Goal: Task Accomplishment & Management: Manage account settings

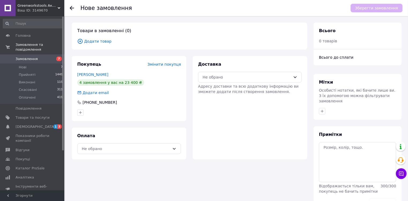
click at [96, 42] on span "Додати товар" at bounding box center [189, 41] width 225 height 6
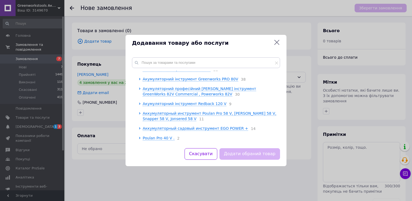
scroll to position [65, 0]
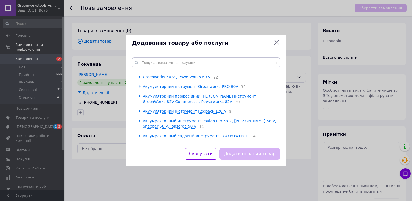
click at [227, 99] on span "Акумуляторний професійний [PERSON_NAME] інструмент GreenWorks 82V Commercial , …" at bounding box center [199, 99] width 113 height 10
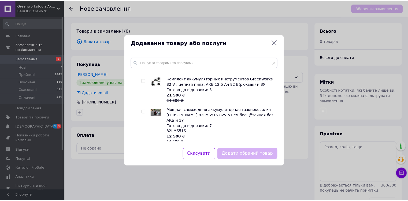
scroll to position [301, 0]
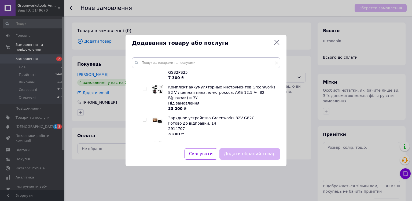
click at [145, 118] on input "checkbox" at bounding box center [144, 119] width 3 height 3
checkbox input "true"
click at [246, 156] on button "Додати обраний товар" at bounding box center [249, 154] width 61 height 12
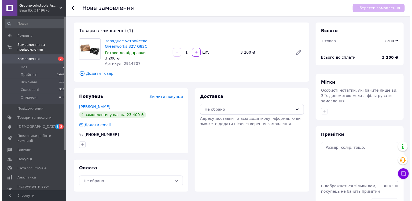
scroll to position [14, 0]
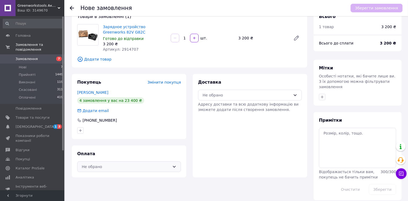
click at [154, 168] on div "Не обрано" at bounding box center [126, 167] width 88 height 6
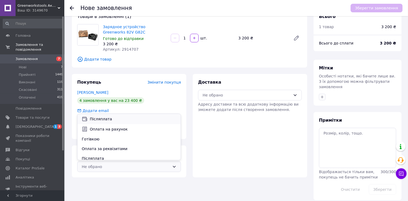
click at [112, 119] on span "Післяплата" at bounding box center [133, 118] width 87 height 5
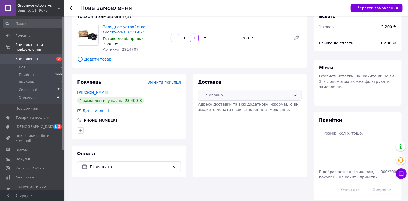
click at [249, 93] on div "Не обрано" at bounding box center [247, 95] width 88 height 6
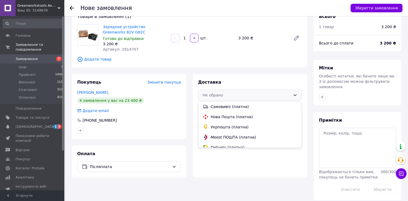
click at [238, 125] on span "Укрпошта (платна)" at bounding box center [254, 126] width 87 height 5
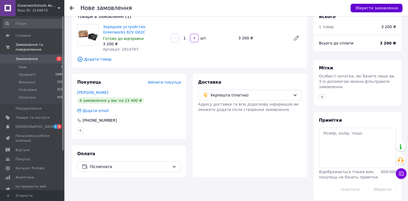
click at [379, 6] on button "Зберегти замовлення" at bounding box center [377, 8] width 52 height 9
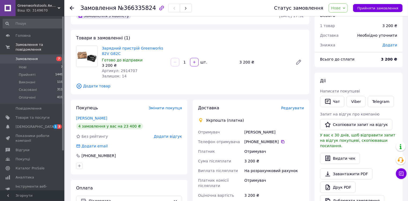
click at [392, 45] on span "Додати" at bounding box center [390, 45] width 15 height 4
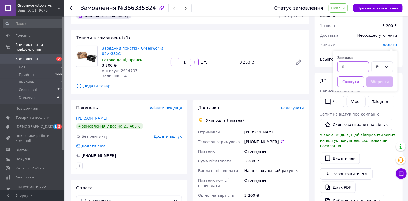
click at [356, 65] on input "text" at bounding box center [354, 66] width 32 height 11
type input "800"
click at [383, 83] on button "Зберегти" at bounding box center [380, 81] width 27 height 11
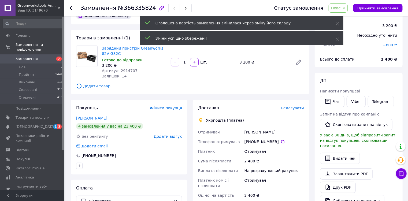
click at [345, 9] on icon at bounding box center [344, 8] width 2 height 2
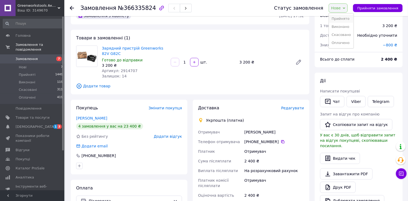
click at [349, 18] on li "Прийнято" at bounding box center [341, 19] width 25 height 8
click at [295, 108] on span "Редагувати" at bounding box center [292, 108] width 23 height 4
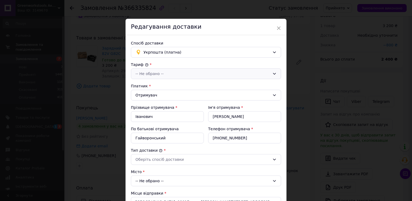
click at [201, 71] on div "-- Не обрано --" at bounding box center [202, 74] width 135 height 6
click at [158, 86] on li "Стандарт" at bounding box center [205, 85] width 150 height 10
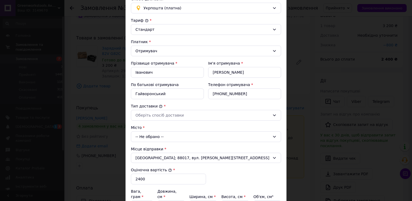
scroll to position [64, 0]
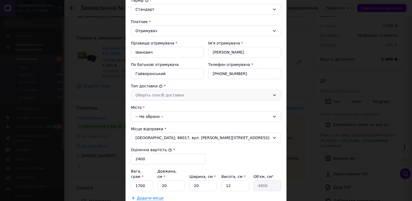
click at [184, 96] on div "Оберіть спосіб доставки" at bounding box center [202, 95] width 135 height 6
click at [170, 107] on li "Склад - склад" at bounding box center [205, 106] width 150 height 10
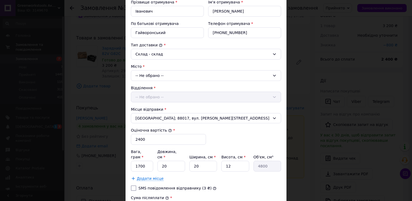
scroll to position [107, 0]
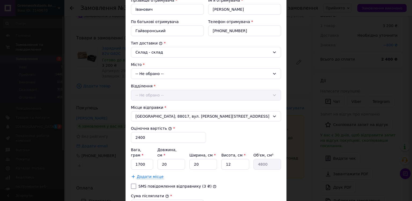
click at [155, 75] on div "-- Не обрано --" at bounding box center [206, 73] width 150 height 11
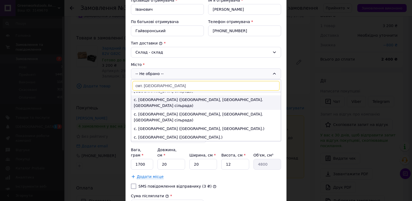
scroll to position [43, 0]
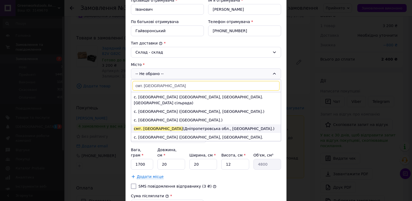
type input "смт. [GEOGRAPHIC_DATA]"
click at [167, 124] on li "смт. [GEOGRAPHIC_DATA] ([GEOGRAPHIC_DATA], [GEOGRAPHIC_DATA].)" at bounding box center [206, 128] width 150 height 9
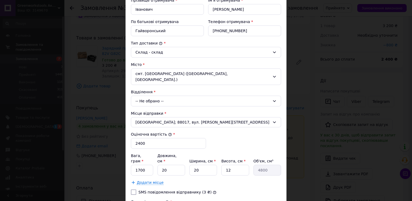
click at [168, 96] on div "-- Не обрано --" at bounding box center [206, 101] width 150 height 11
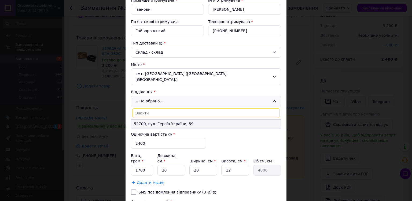
click at [164, 120] on li "52700, вул. Героїв України, 59" at bounding box center [206, 124] width 150 height 9
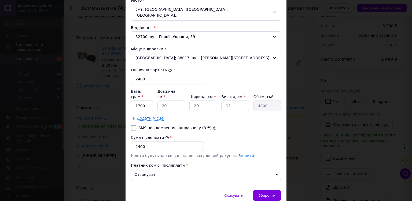
scroll to position [183, 0]
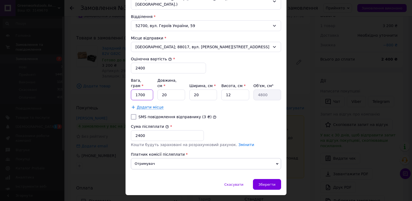
click at [139, 90] on input "1700" at bounding box center [142, 95] width 22 height 11
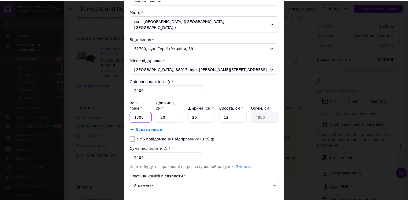
scroll to position [161, 0]
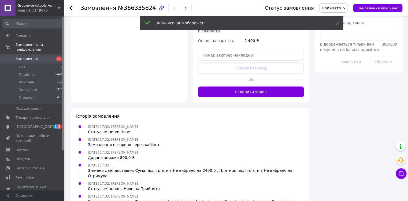
scroll to position [272, 0]
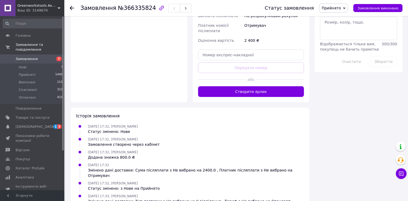
click at [248, 88] on button "Створити ярлик" at bounding box center [251, 91] width 106 height 11
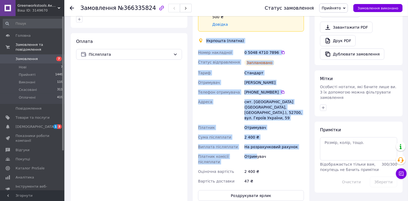
scroll to position [186, 0]
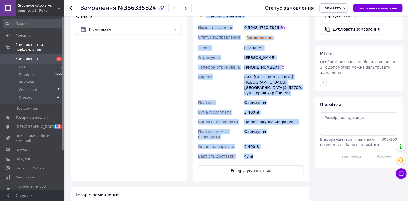
drag, startPoint x: 207, startPoint y: 52, endPoint x: 263, endPoint y: 155, distance: 116.9
click at [263, 155] on div "Доставка Редагувати Спецтариф Укрпошта Стандарт 35 ₴ - до 30 кг і об'ємом до 20…" at bounding box center [251, 54] width 106 height 243
copy div "Укрпошта (платна) Номер накладної 0 5048 4710 7896   Статус відправлення Заплан…"
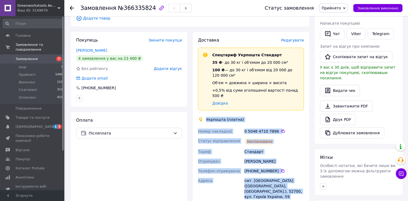
scroll to position [79, 0]
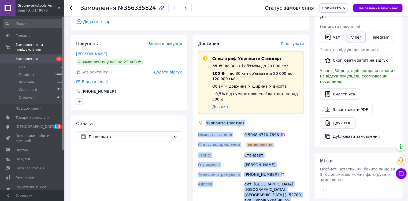
click at [356, 34] on link "Viber" at bounding box center [356, 37] width 19 height 11
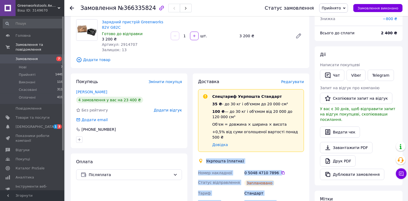
scroll to position [0, 0]
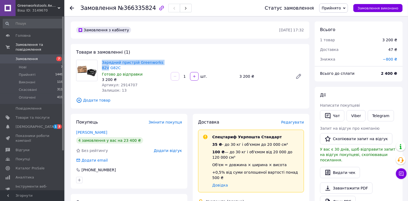
drag, startPoint x: 101, startPoint y: 58, endPoint x: 164, endPoint y: 61, distance: 63.1
click at [164, 61] on div "Товари в замовленні (1) Зарядний пристрій Greenworks 82V G82C Готово до відправ…" at bounding box center [190, 76] width 239 height 65
copy link "Зарядний пристрій Greenworks 82V"
click at [26, 57] on span "Замовлення" at bounding box center [27, 59] width 22 height 5
click at [394, 61] on span "−800 ₴" at bounding box center [390, 59] width 14 height 4
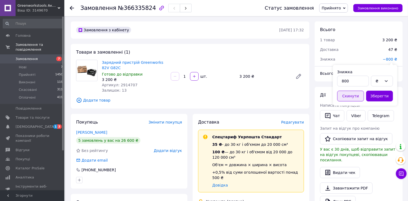
click at [353, 96] on button "Скинути" at bounding box center [350, 96] width 27 height 11
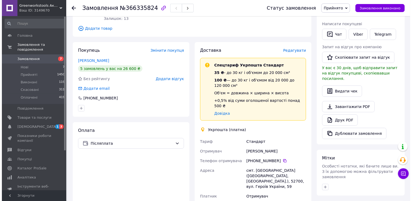
scroll to position [86, 0]
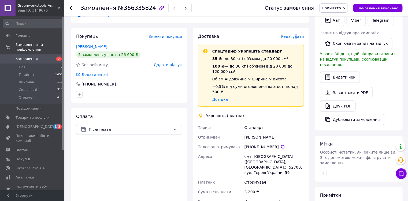
click at [298, 36] on span "Редагувати" at bounding box center [292, 36] width 23 height 4
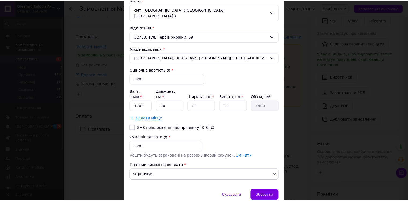
scroll to position [183, 0]
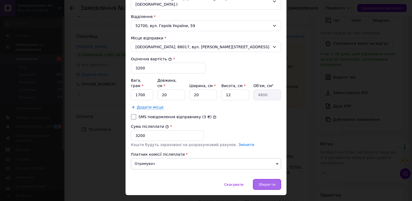
click at [266, 183] on span "Зберегти" at bounding box center [267, 185] width 17 height 4
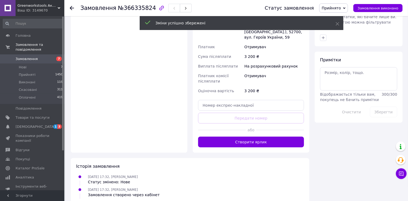
scroll to position [257, 0]
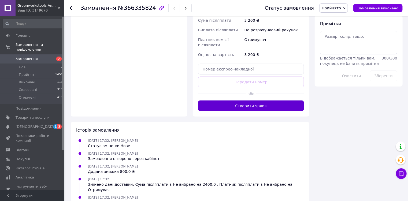
click at [251, 101] on button "Створити ярлик" at bounding box center [251, 106] width 106 height 11
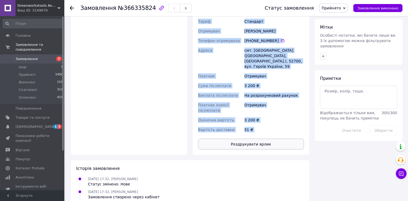
scroll to position [215, 0]
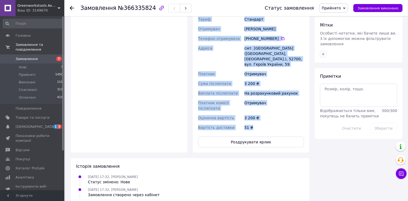
drag, startPoint x: 206, startPoint y: 109, endPoint x: 262, endPoint y: 124, distance: 57.6
click at [262, 124] on div "Доставка Редагувати Спецтариф Укрпошта Стандарт 35 ₴ - до 30 кг і об'ємом до 20…" at bounding box center [251, 26] width 106 height 243
copy div "Укрпошта (платна) Номер накладної 0 5048 4710 8442   Статус відправлення Заплан…"
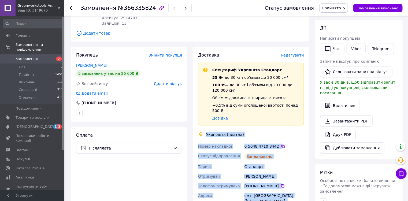
scroll to position [0, 0]
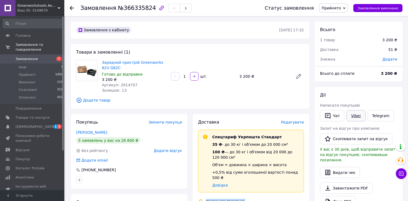
click at [356, 115] on link "Viber" at bounding box center [356, 115] width 19 height 11
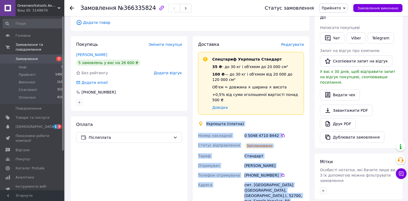
scroll to position [21, 0]
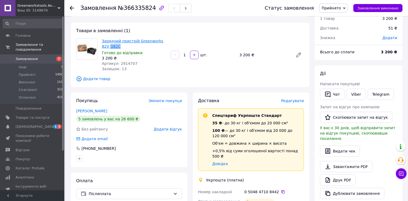
drag, startPoint x: 112, startPoint y: 47, endPoint x: 102, endPoint y: 46, distance: 9.9
click at [102, 46] on span "Зарядний пристрій Greenworks 82V G82C" at bounding box center [134, 43] width 65 height 11
copy link "G82C"
